Goal: Task Accomplishment & Management: Manage account settings

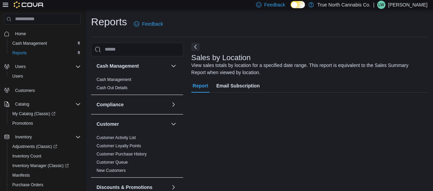
scroll to position [23, 0]
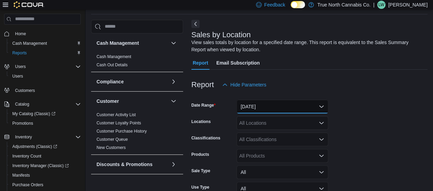
click at [321, 110] on button "[DATE]" at bounding box center [283, 107] width 92 height 14
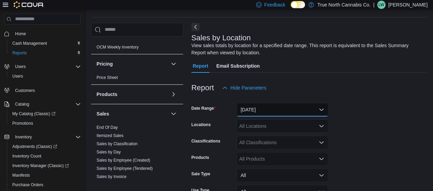
scroll to position [356, 0]
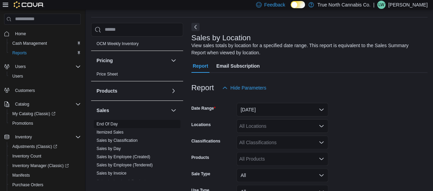
click at [116, 123] on link "End Of Day" at bounding box center [107, 124] width 21 height 5
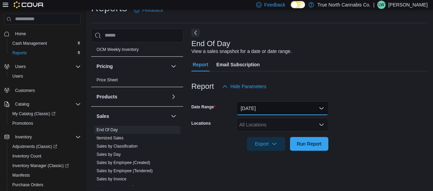
click at [272, 106] on button "[DATE]" at bounding box center [283, 109] width 92 height 14
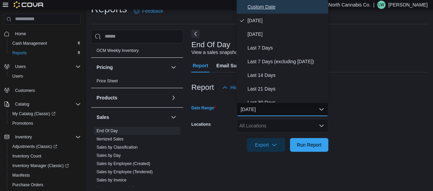
click at [261, 3] on span "Custom Date" at bounding box center [287, 7] width 78 height 8
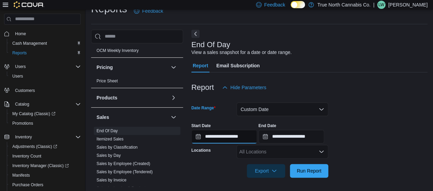
click at [195, 135] on input "**********" at bounding box center [224, 137] width 66 height 14
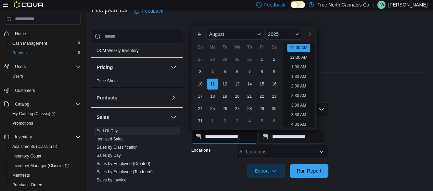
scroll to position [21, 0]
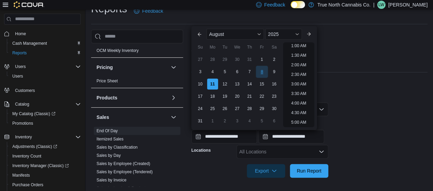
click at [262, 71] on div "8" at bounding box center [262, 72] width 12 height 12
type input "**********"
click at [383, 86] on div "Report Hide Parameters" at bounding box center [309, 88] width 236 height 14
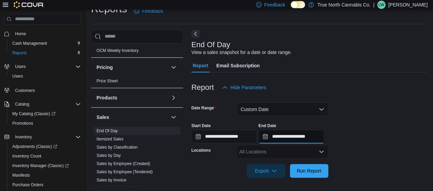
click at [270, 139] on input "**********" at bounding box center [292, 137] width 66 height 14
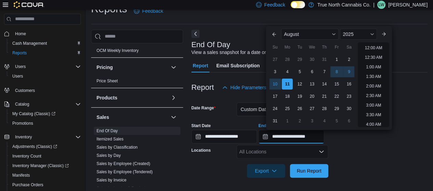
scroll to position [377, 0]
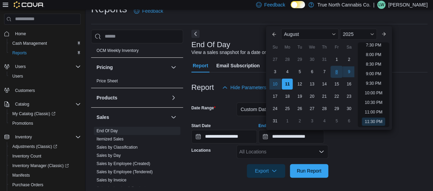
click at [338, 72] on div "8" at bounding box center [337, 72] width 12 height 12
type input "**********"
click at [406, 151] on form "**********" at bounding box center [309, 137] width 236 height 84
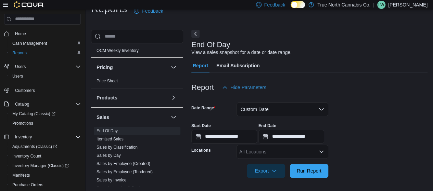
click at [255, 152] on div "All Locations" at bounding box center [283, 152] width 92 height 14
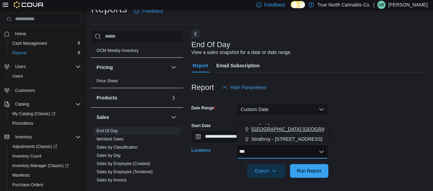
type input "***"
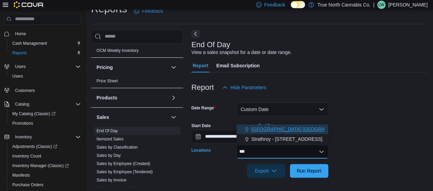
click at [269, 127] on span "[GEOGRAPHIC_DATA] [GEOGRAPHIC_DATA] [GEOGRAPHIC_DATA]" at bounding box center [327, 129] width 152 height 7
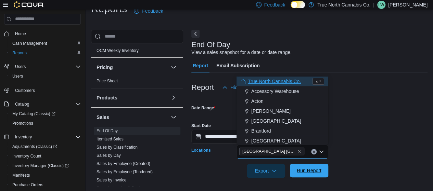
click at [308, 172] on span "Run Report" at bounding box center [309, 171] width 25 height 7
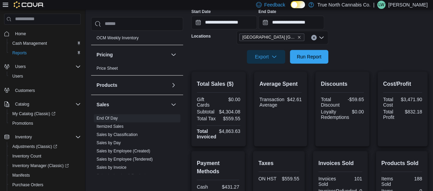
scroll to position [128, 0]
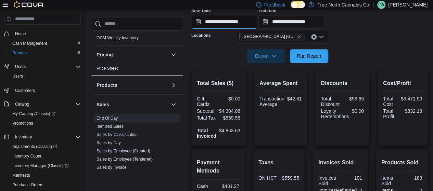
click at [194, 24] on input "**********" at bounding box center [224, 22] width 66 height 14
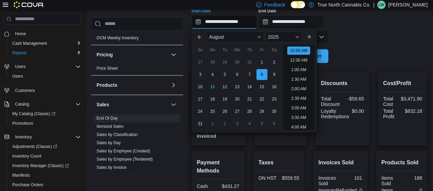
scroll to position [21, 0]
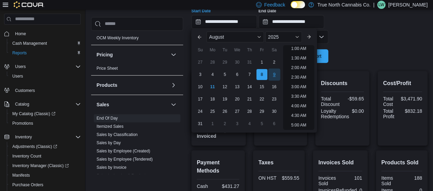
click at [274, 74] on div "9" at bounding box center [274, 75] width 12 height 12
type input "**********"
click at [382, 40] on form "**********" at bounding box center [309, 21] width 236 height 84
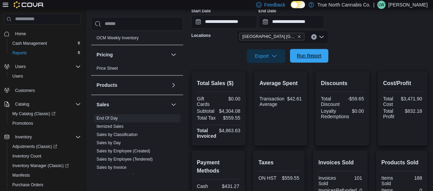
click at [315, 56] on span "Run Report" at bounding box center [309, 55] width 25 height 7
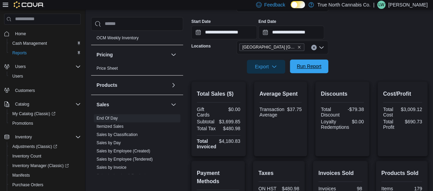
scroll to position [108, 0]
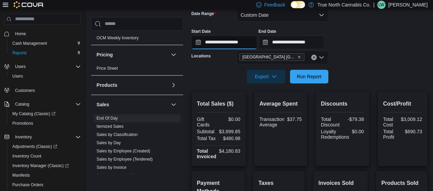
click at [192, 42] on input "**********" at bounding box center [224, 43] width 66 height 14
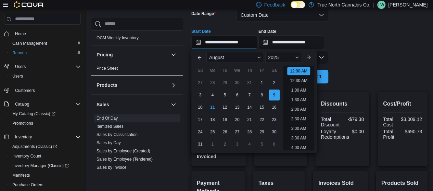
scroll to position [21, 0]
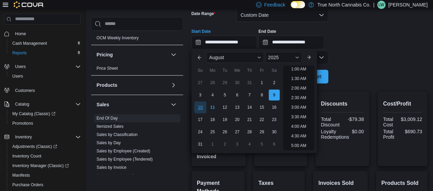
click at [199, 106] on div "10" at bounding box center [200, 107] width 12 height 12
type input "**********"
click at [388, 64] on div at bounding box center [309, 66] width 236 height 5
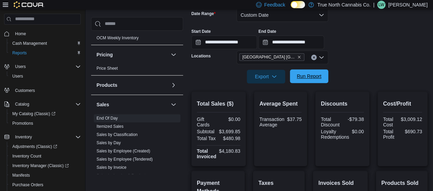
click at [313, 75] on span "Run Report" at bounding box center [309, 76] width 25 height 7
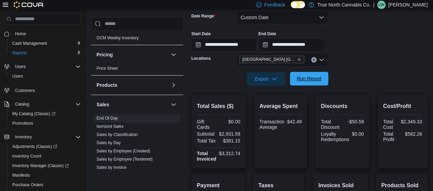
scroll to position [105, 0]
click at [197, 44] on input "**********" at bounding box center [224, 45] width 66 height 14
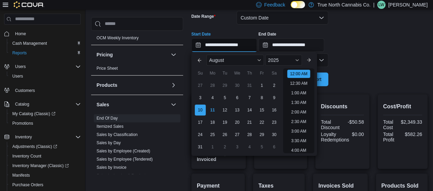
scroll to position [21, 0]
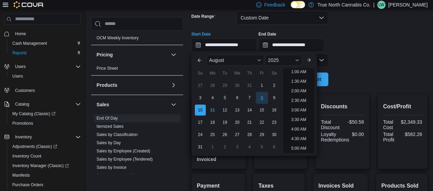
click at [261, 99] on div "8" at bounding box center [262, 98] width 12 height 12
type input "**********"
click at [388, 74] on form "**********" at bounding box center [309, 45] width 236 height 84
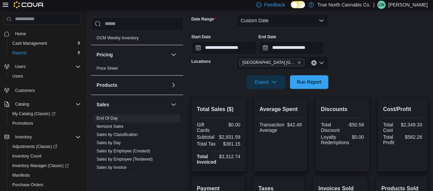
scroll to position [96, 0]
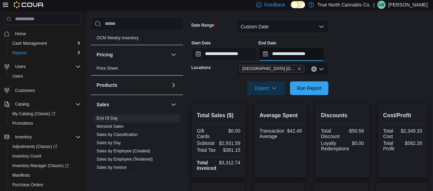
click at [271, 58] on input "**********" at bounding box center [292, 54] width 66 height 14
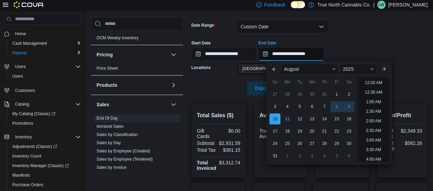
scroll to position [377, 0]
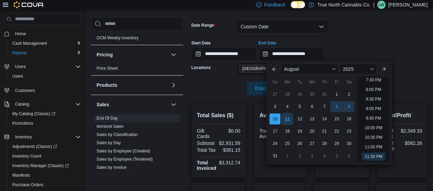
click at [287, 119] on div "11" at bounding box center [288, 119] width 12 height 12
click at [275, 117] on div "10" at bounding box center [275, 119] width 12 height 12
type input "**********"
click at [414, 44] on div "**********" at bounding box center [309, 48] width 236 height 26
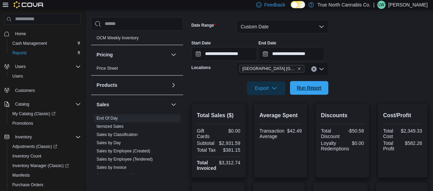
click at [313, 88] on span "Run Report" at bounding box center [309, 88] width 25 height 7
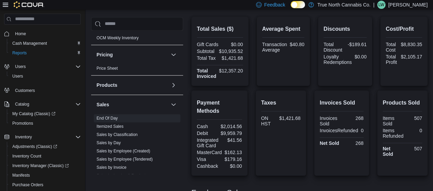
scroll to position [182, 0]
click at [41, 168] on span "Inventory Manager (Classic)" at bounding box center [40, 165] width 57 height 5
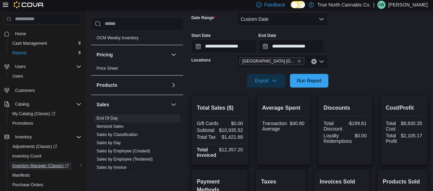
scroll to position [105, 0]
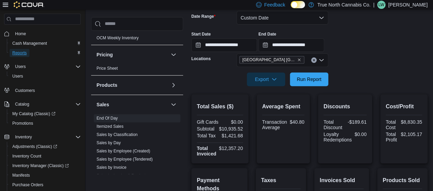
click at [22, 54] on span "Reports" at bounding box center [19, 52] width 14 height 5
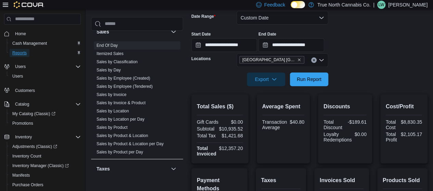
scroll to position [458, 0]
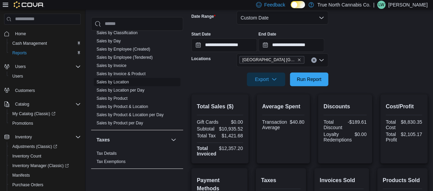
click at [124, 81] on link "Sales by Location" at bounding box center [113, 82] width 33 height 5
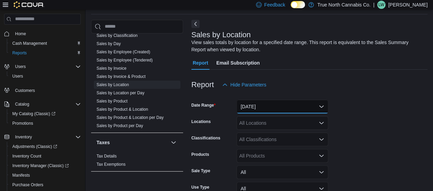
click at [302, 104] on button "[DATE]" at bounding box center [283, 107] width 92 height 14
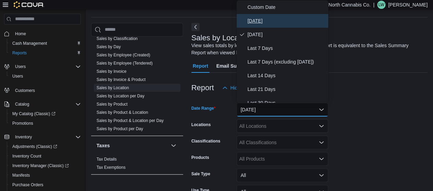
click at [269, 18] on span "[DATE]" at bounding box center [287, 21] width 78 height 8
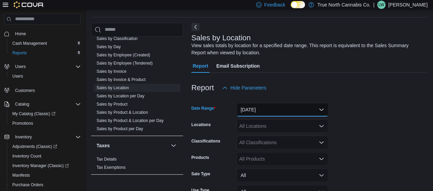
scroll to position [76, 0]
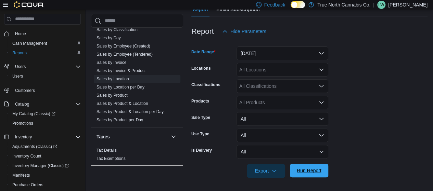
click at [312, 176] on span "Run Report" at bounding box center [309, 171] width 30 height 14
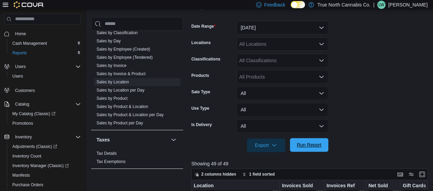
scroll to position [105, 0]
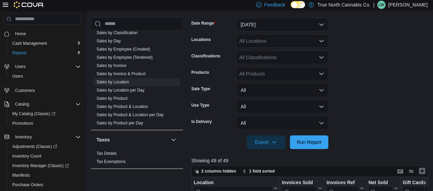
click at [426, 170] on button "Enter fullscreen" at bounding box center [422, 171] width 8 height 8
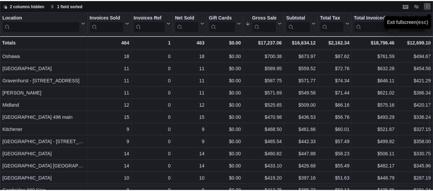
scroll to position [49, 0]
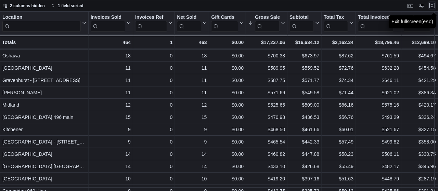
click at [433, 4] on button "Exit fullscreen" at bounding box center [433, 5] width 8 height 8
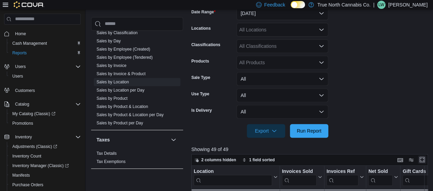
scroll to position [121, 0]
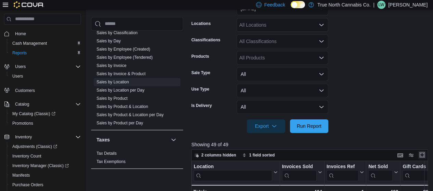
click at [426, 158] on button "Enter fullscreen" at bounding box center [422, 155] width 8 height 8
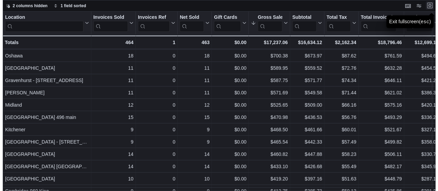
scroll to position [0, 0]
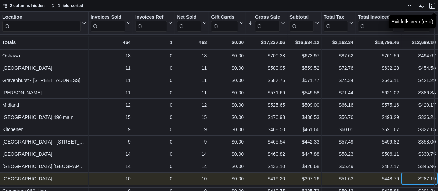
click at [406, 173] on div "$287.19 - Total Cost, column 10, row 15" at bounding box center [420, 179] width 37 height 12
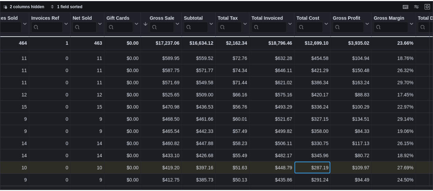
scroll to position [59, 0]
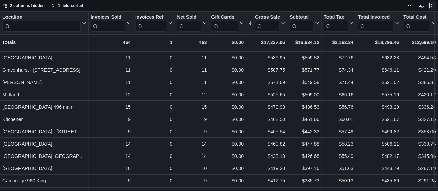
click at [429, 4] on button "Exit fullscreen" at bounding box center [433, 5] width 8 height 8
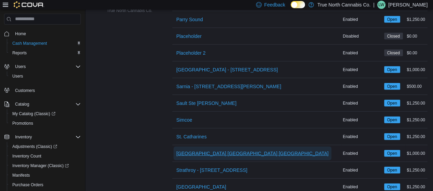
click at [212, 150] on span "[GEOGRAPHIC_DATA] [GEOGRAPHIC_DATA] [GEOGRAPHIC_DATA]" at bounding box center [252, 153] width 152 height 7
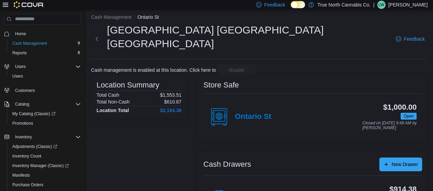
scroll to position [66, 0]
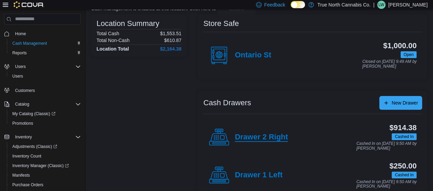
click at [258, 133] on h4 "Drawer 2 Right" at bounding box center [261, 137] width 53 height 9
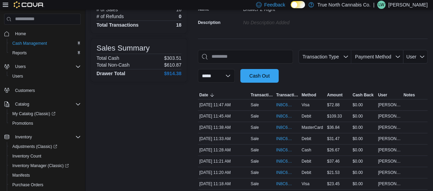
scroll to position [68, 0]
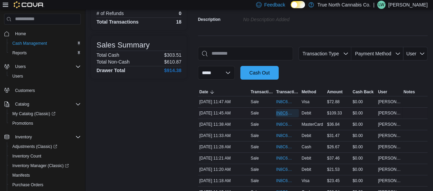
click at [286, 112] on span "IN8C60-5128634" at bounding box center [284, 113] width 16 height 5
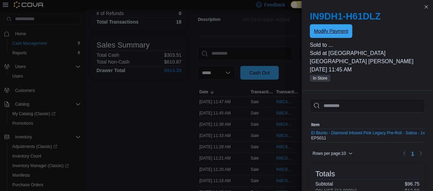
click at [335, 31] on span "Modify Payment" at bounding box center [331, 31] width 34 height 7
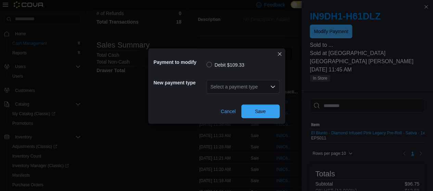
click at [241, 84] on div "Select a payment type" at bounding box center [243, 87] width 73 height 14
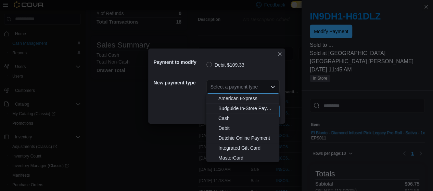
scroll to position [11, 0]
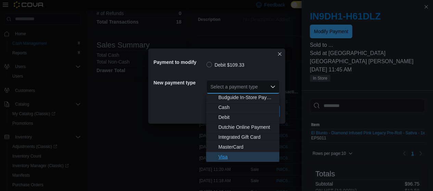
click at [226, 162] on button "Visa" at bounding box center [242, 157] width 73 height 10
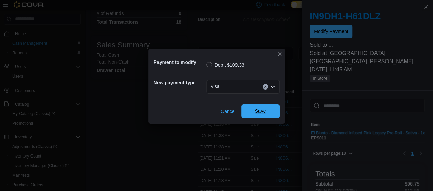
click at [264, 113] on span "Save" at bounding box center [260, 111] width 11 height 7
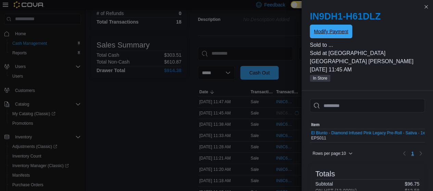
scroll to position [0, 0]
click at [282, 99] on span "IN8C60-5128645" at bounding box center [284, 101] width 16 height 5
click at [332, 31] on span "Modify Payment" at bounding box center [331, 31] width 34 height 7
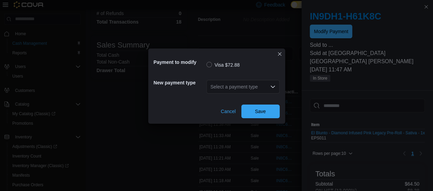
click at [231, 86] on div "Select a payment type" at bounding box center [243, 87] width 73 height 14
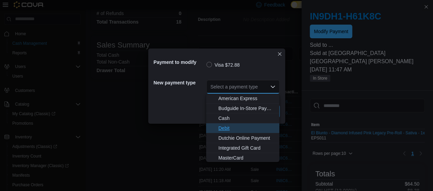
click at [230, 125] on span "Debit" at bounding box center [247, 128] width 57 height 7
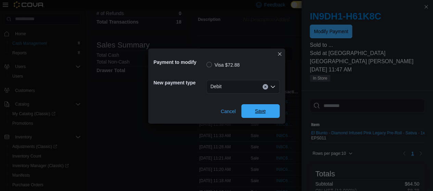
click at [261, 111] on span "Save" at bounding box center [260, 111] width 11 height 7
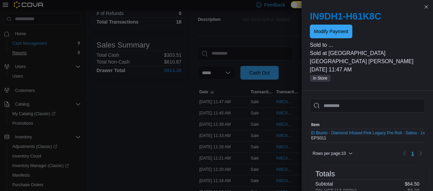
click at [24, 52] on span "Reports" at bounding box center [19, 52] width 14 height 5
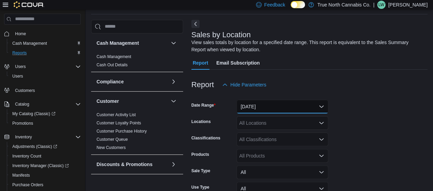
click at [309, 106] on button "[DATE]" at bounding box center [283, 107] width 92 height 14
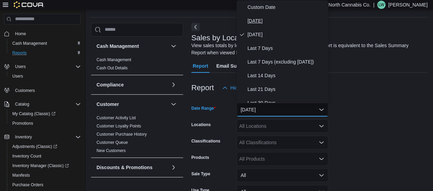
click at [259, 22] on span "[DATE]" at bounding box center [287, 21] width 78 height 8
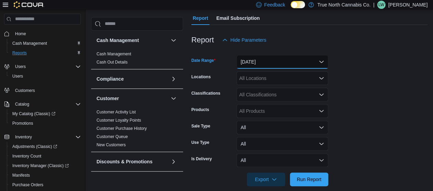
scroll to position [76, 0]
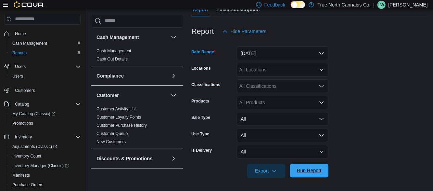
click at [312, 171] on span "Run Report" at bounding box center [309, 171] width 25 height 7
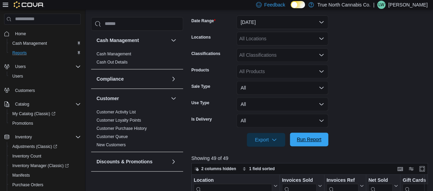
scroll to position [108, 0]
click at [425, 171] on button "Enter fullscreen" at bounding box center [422, 168] width 8 height 8
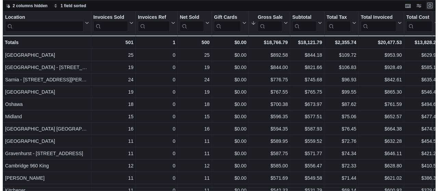
scroll to position [0, 0]
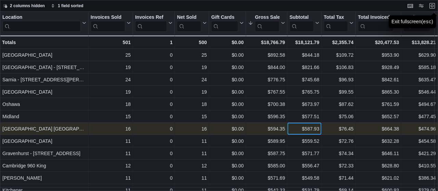
click at [304, 126] on div "$587.93" at bounding box center [305, 129] width 30 height 8
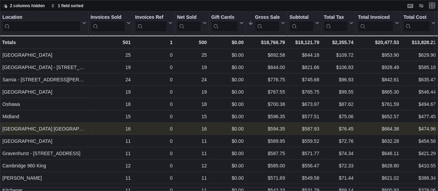
click at [432, 9] on button "Exit fullscreen" at bounding box center [433, 5] width 8 height 8
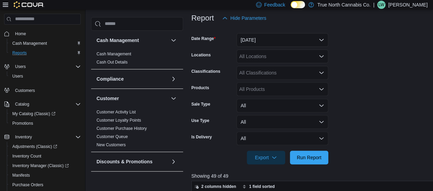
scroll to position [104, 0]
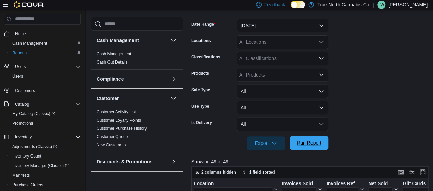
click at [312, 143] on span "Run Report" at bounding box center [309, 143] width 25 height 7
click at [426, 175] on button "Enter fullscreen" at bounding box center [422, 172] width 8 height 8
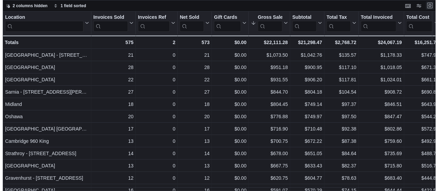
scroll to position [0, 0]
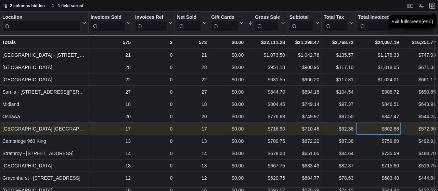
click at [357, 127] on div "$802.86 - Total Invoiced, column 9, row 7" at bounding box center [379, 129] width 46 height 12
